Goal: Task Accomplishment & Management: Use online tool/utility

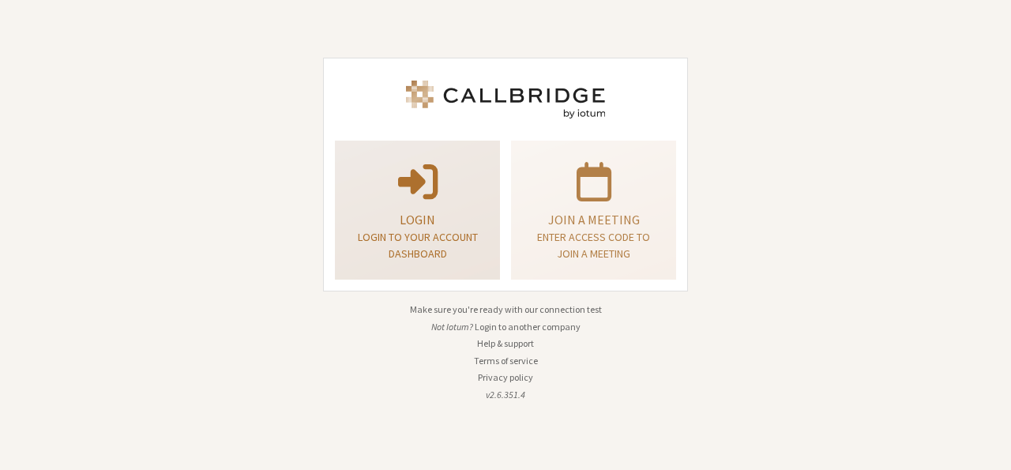
click at [459, 244] on p "Login to your account dashboard" at bounding box center [418, 245] width 126 height 33
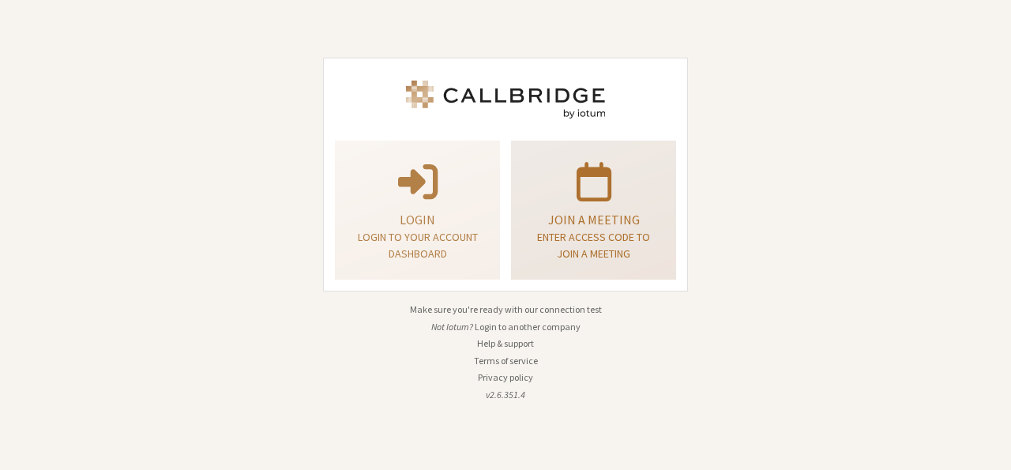
click at [546, 267] on div "Join a meeting Enter access code to join a meeting" at bounding box center [594, 210] width 148 height 127
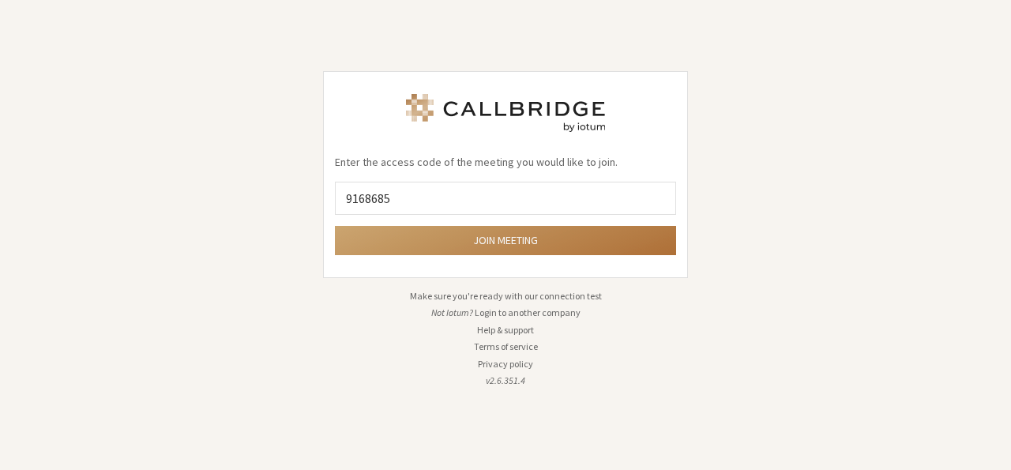
type input "9168685"
click at [509, 238] on button "Join meeting" at bounding box center [505, 240] width 341 height 29
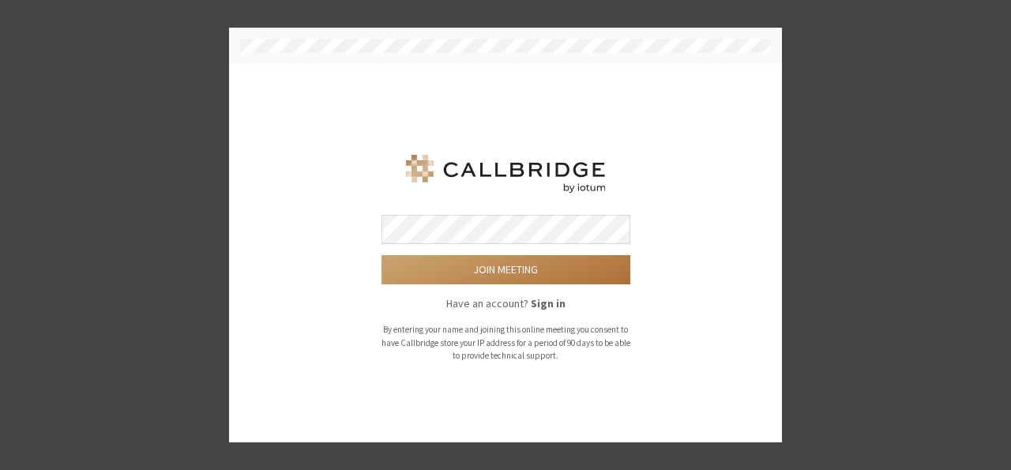
click at [528, 269] on button "Join meeting" at bounding box center [505, 269] width 249 height 29
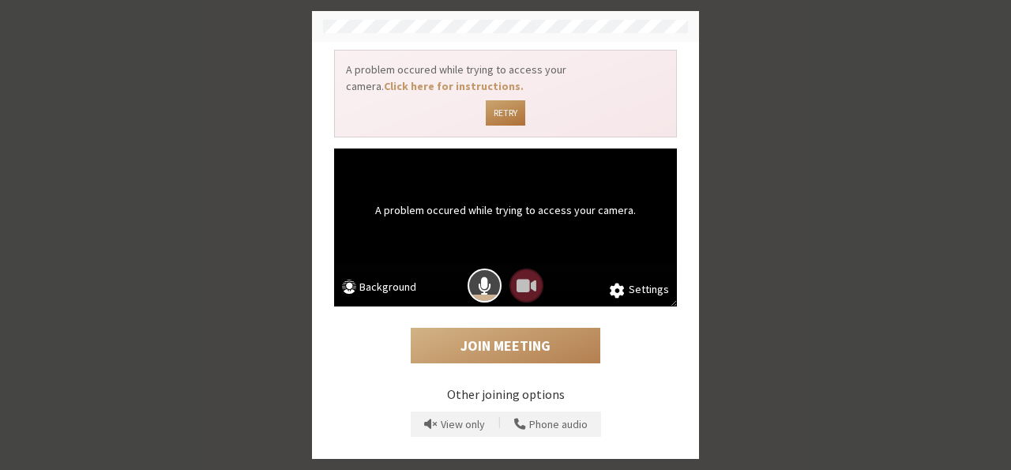
click at [505, 108] on button "Retry" at bounding box center [505, 112] width 39 height 25
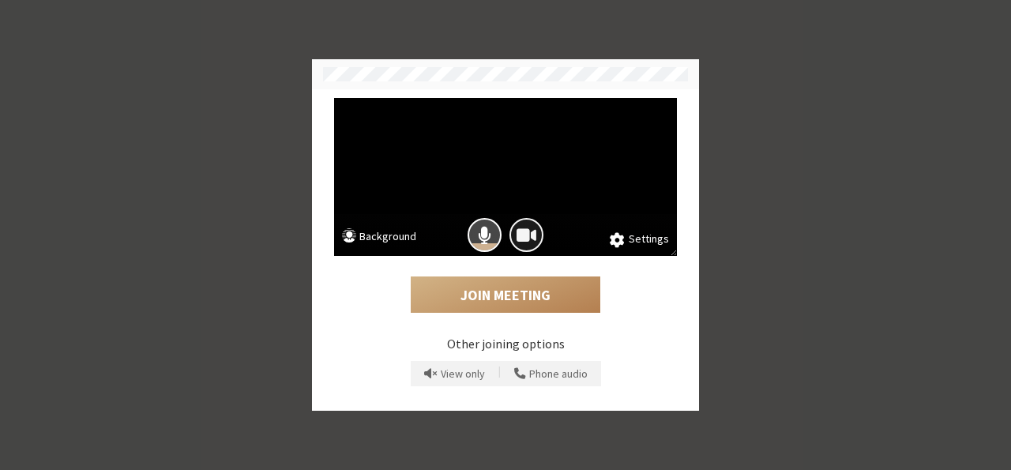
click at [524, 235] on span "Camera is on" at bounding box center [526, 234] width 20 height 21
click at [475, 242] on button "Mic is on" at bounding box center [485, 235] width 34 height 34
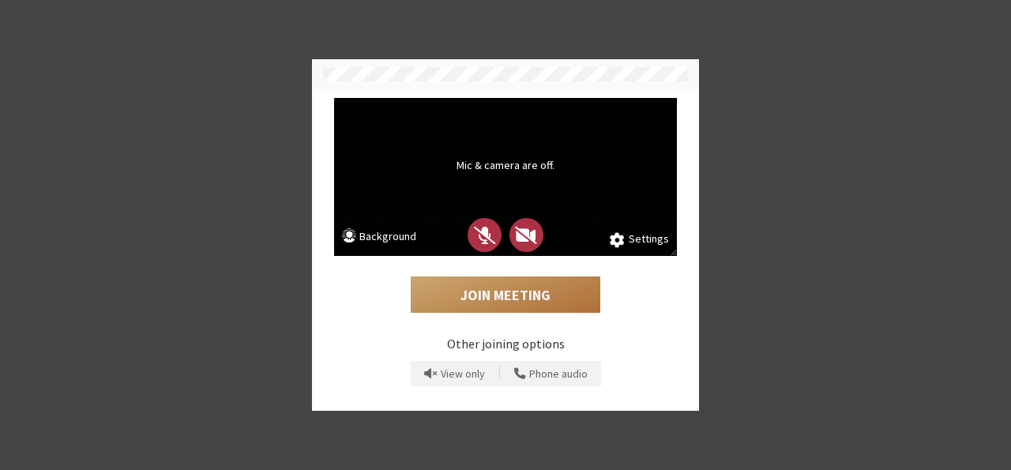
click at [511, 288] on button "Join Meeting" at bounding box center [506, 294] width 190 height 36
